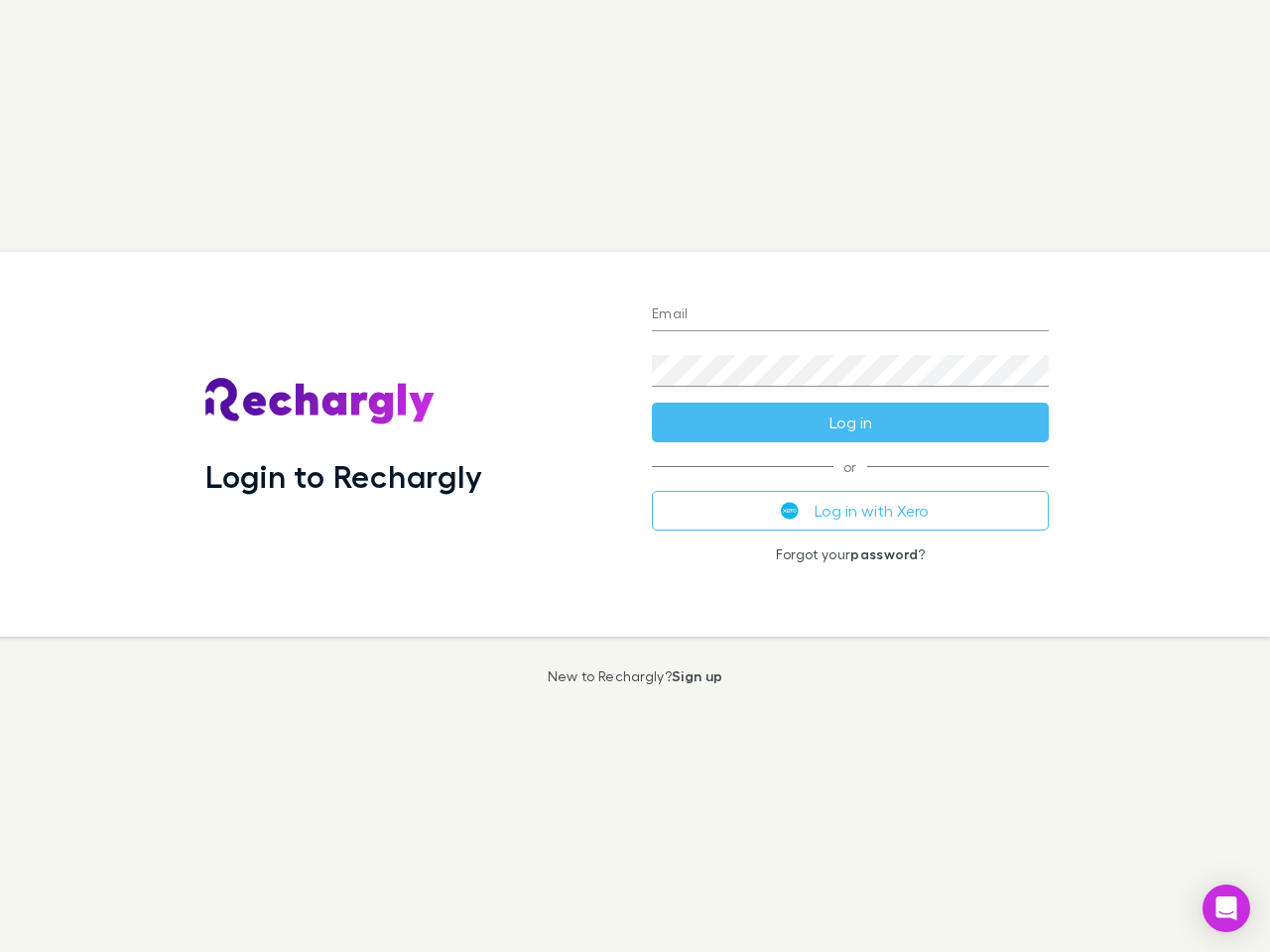
click at [635, 476] on div "Login to Rechargly" at bounding box center [412, 444] width 446 height 385
click at [851, 316] on input "Email" at bounding box center [851, 316] width 397 height 32
click at [851, 422] on button "Log in" at bounding box center [851, 422] width 397 height 40
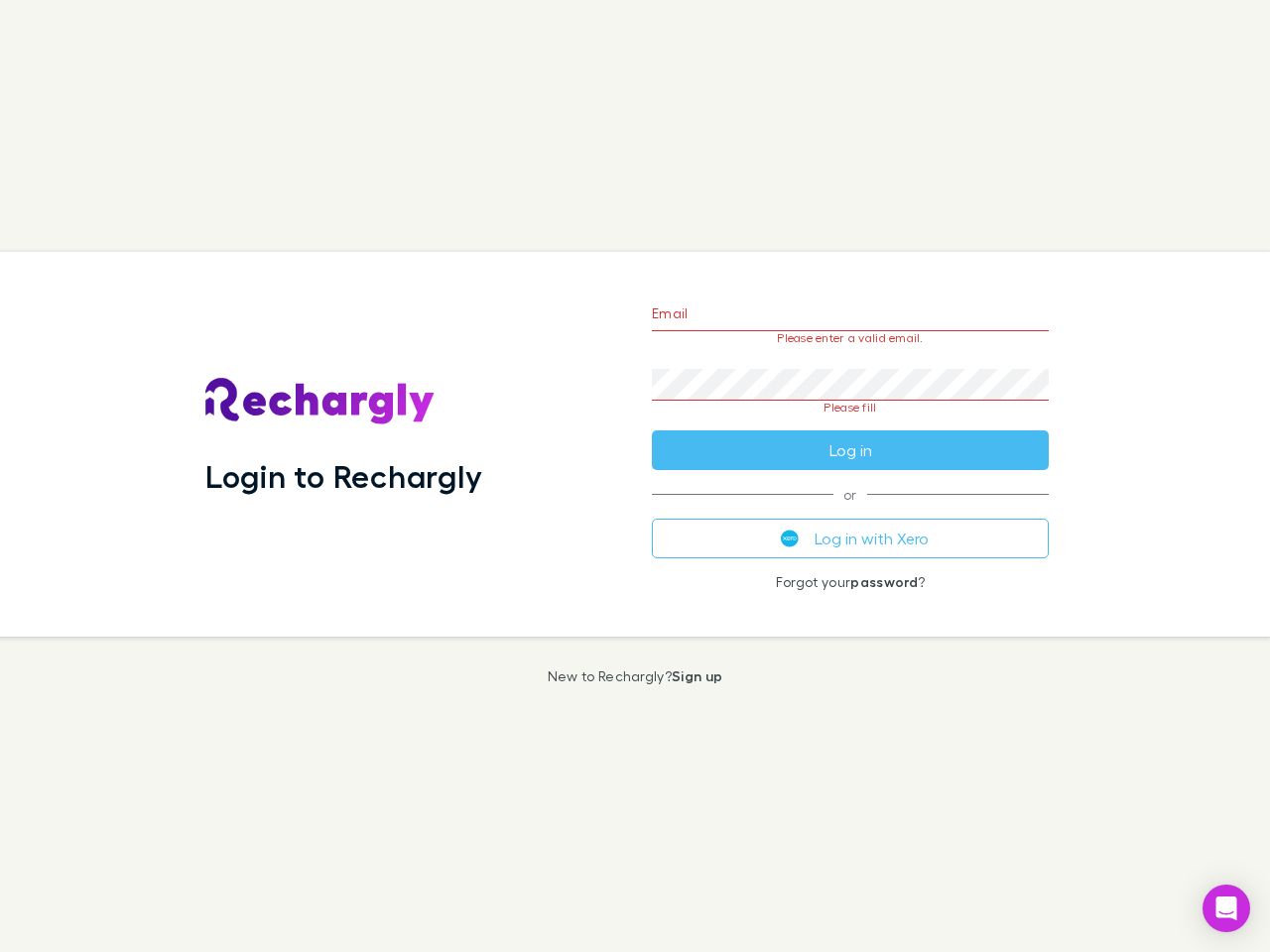
click at [851, 511] on div "Email Please enter a valid email. Password Please fill Log in or Log in with Xe…" at bounding box center [851, 444] width 428 height 385
click at [1226, 909] on icon "Open Intercom Messenger" at bounding box center [1226, 909] width 21 height 24
